Goal: Navigation & Orientation: Find specific page/section

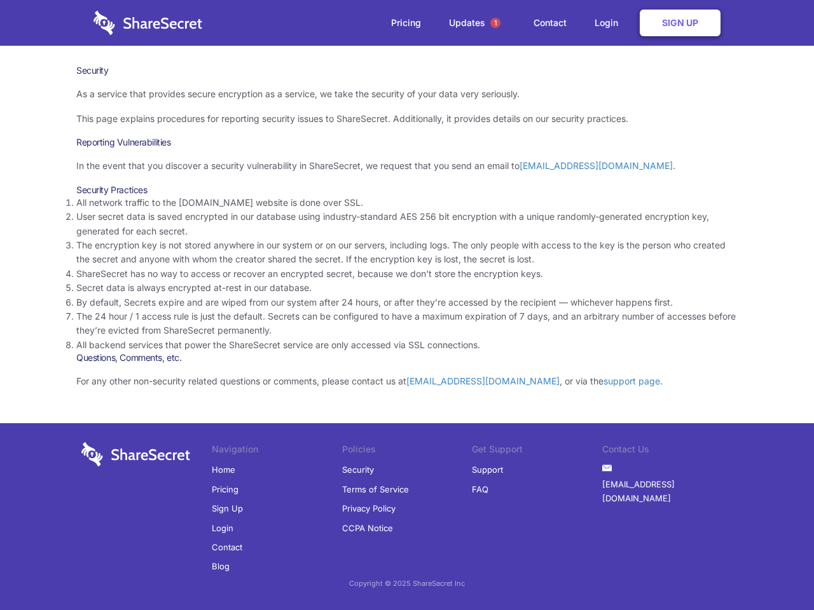
click at [407, 305] on li "By default, Secrets expire and are wiped from our system after 24 hours, or aft…" at bounding box center [406, 303] width 661 height 14
click at [495, 23] on span "1" at bounding box center [495, 23] width 10 height 10
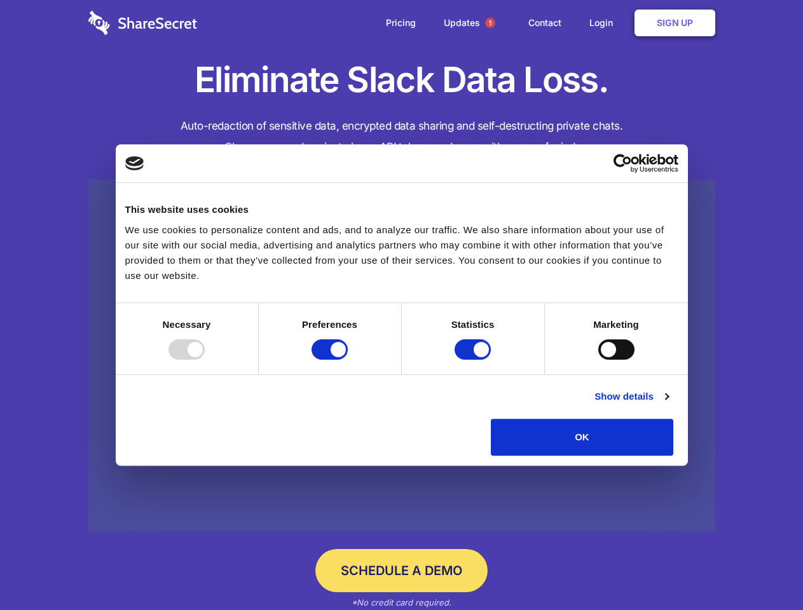
click at [205, 360] on div at bounding box center [186, 350] width 36 height 20
click at [348, 360] on input "Preferences" at bounding box center [330, 350] width 36 height 20
checkbox input "false"
click at [474, 360] on input "Statistics" at bounding box center [473, 350] width 36 height 20
checkbox input "false"
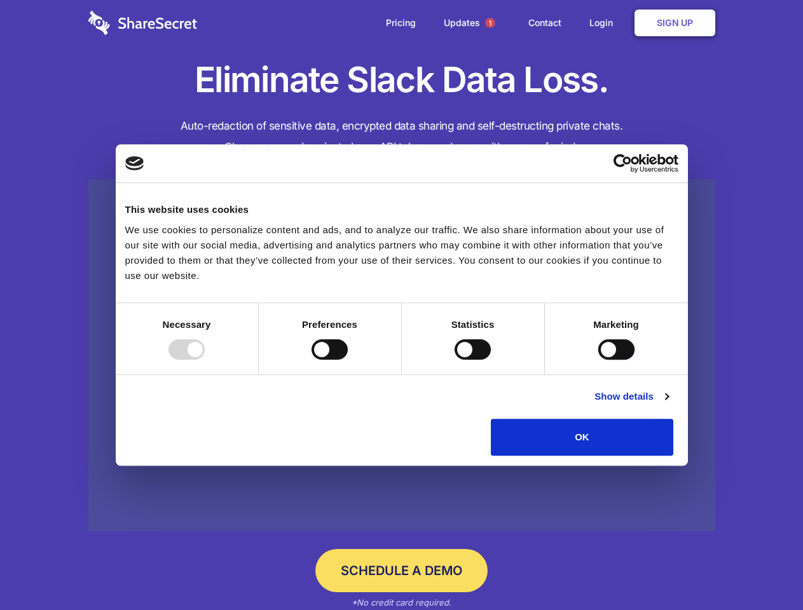
click at [598, 360] on input "Marketing" at bounding box center [616, 350] width 36 height 20
checkbox input "true"
click at [668, 404] on link "Show details" at bounding box center [631, 396] width 74 height 15
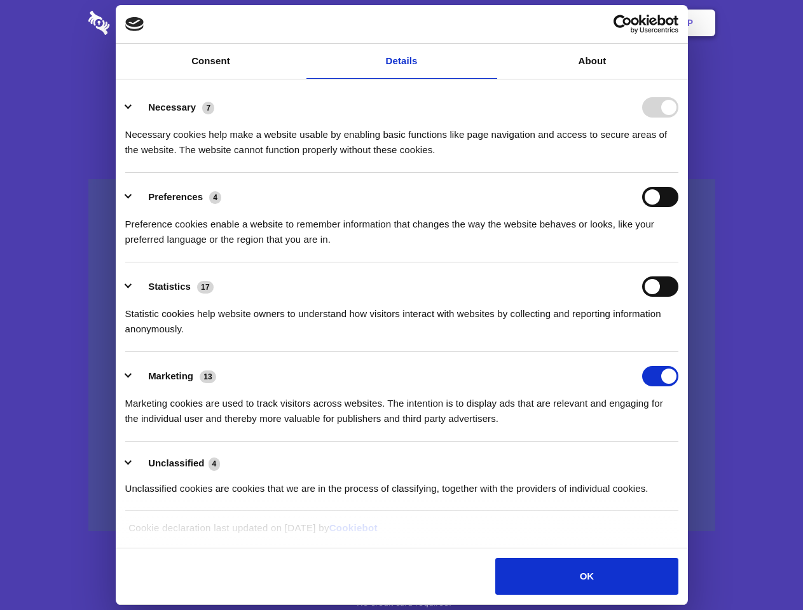
click at [678, 173] on li "Necessary 7 Necessary cookies help make a website usable by enabling basic func…" at bounding box center [401, 128] width 553 height 90
click at [490, 23] on span "1" at bounding box center [490, 23] width 10 height 10
